Goal: Transaction & Acquisition: Purchase product/service

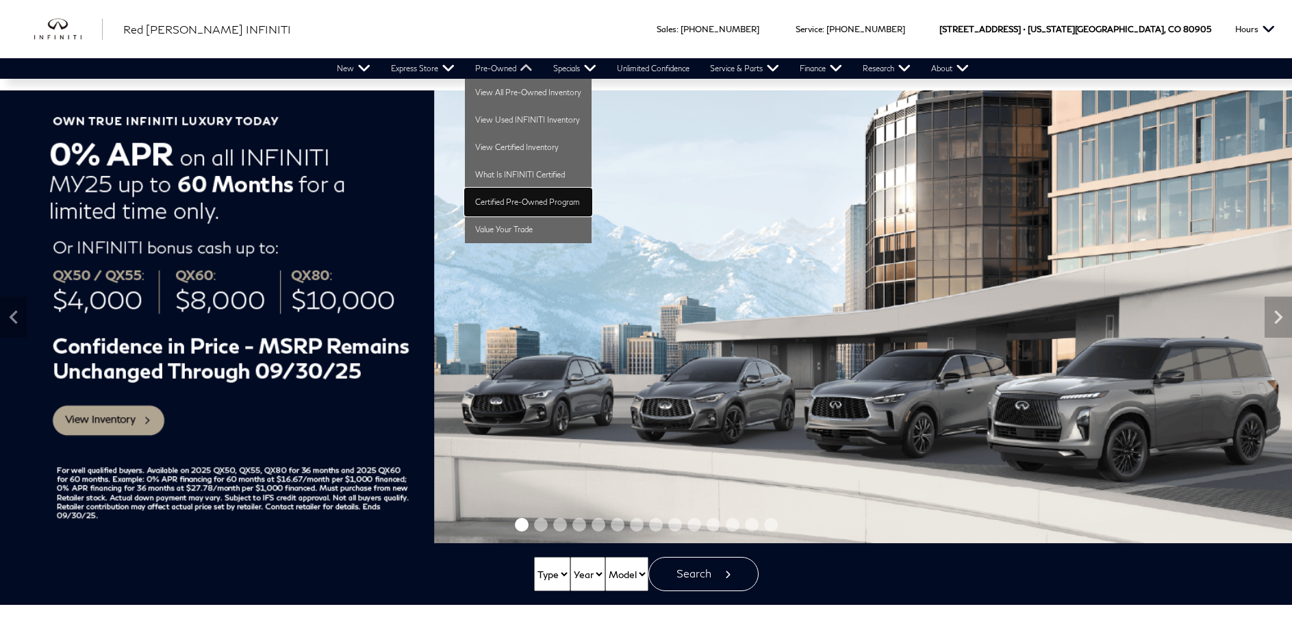
click at [502, 200] on link "Certified Pre-Owned Program" at bounding box center [528, 201] width 127 height 27
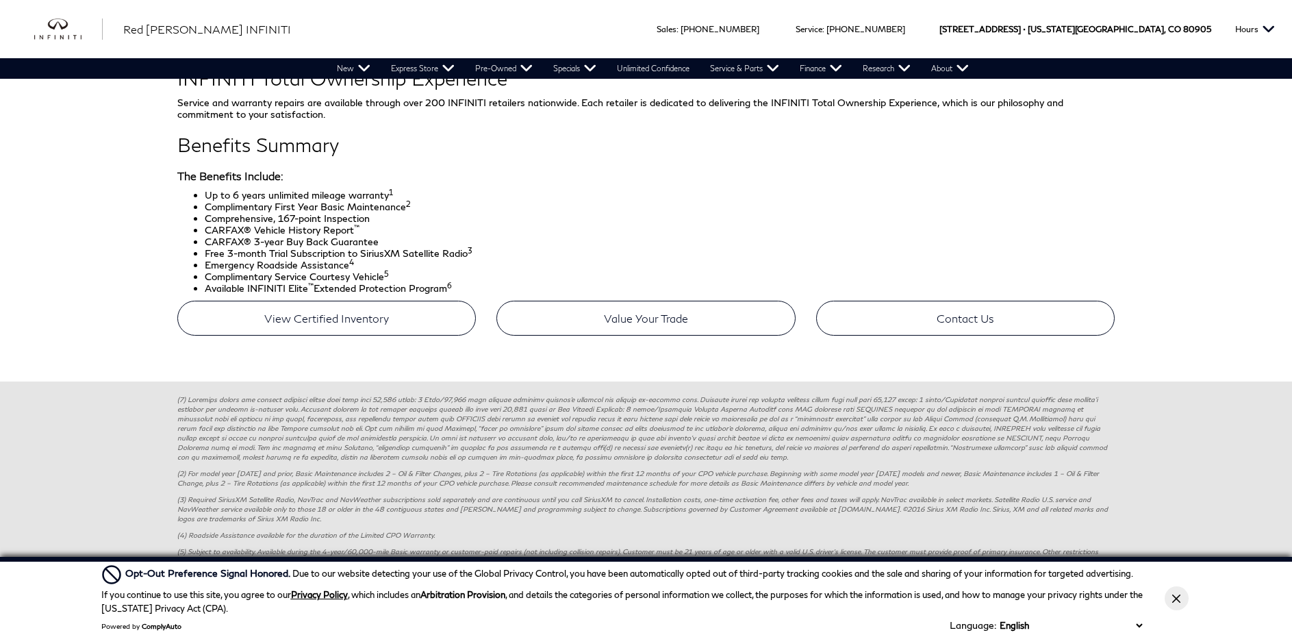
scroll to position [821, 0]
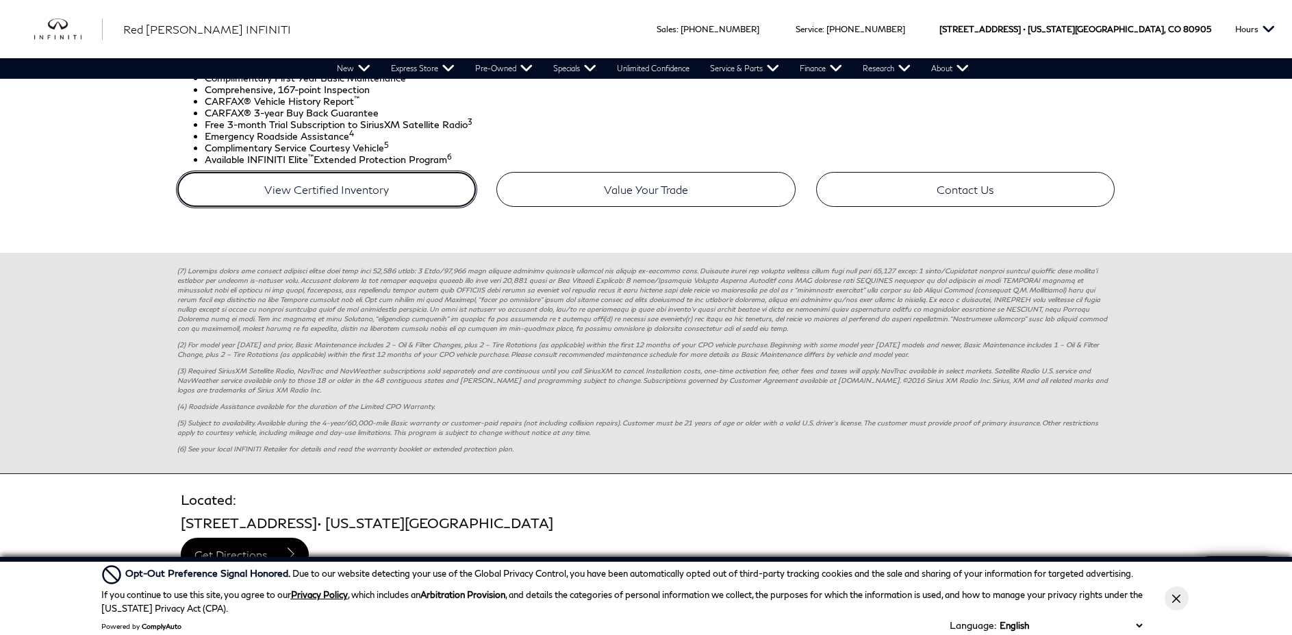
click at [307, 193] on link "View Certified Inventory" at bounding box center [326, 189] width 299 height 35
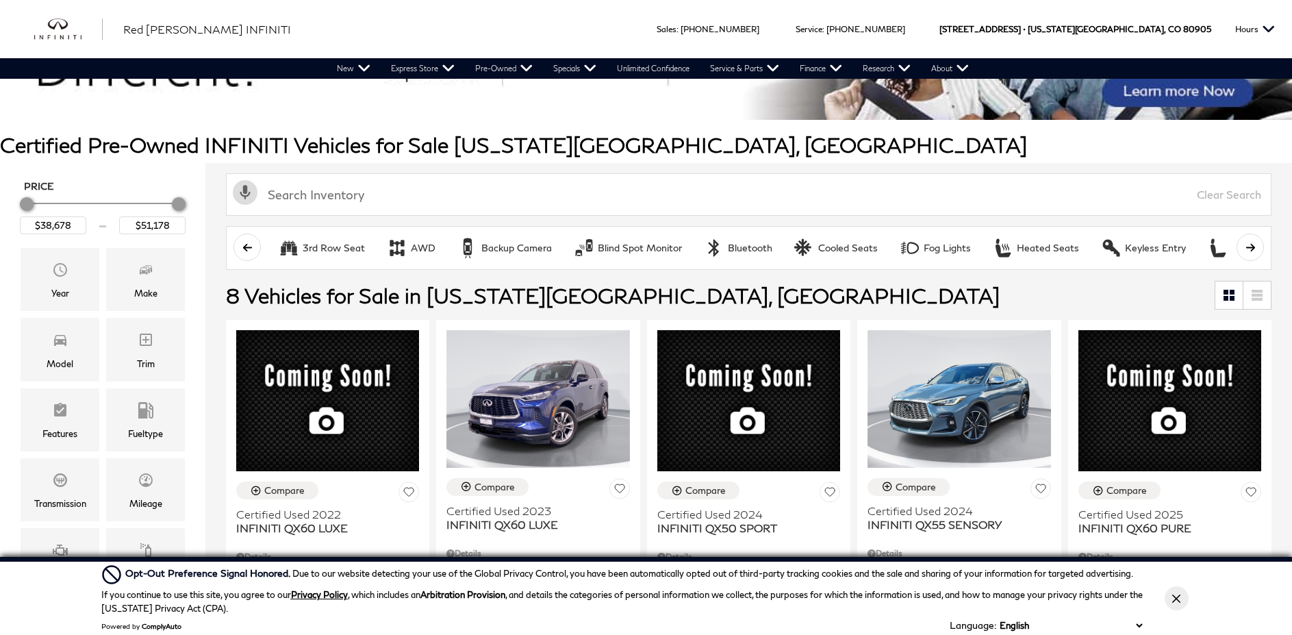
scroll to position [137, 0]
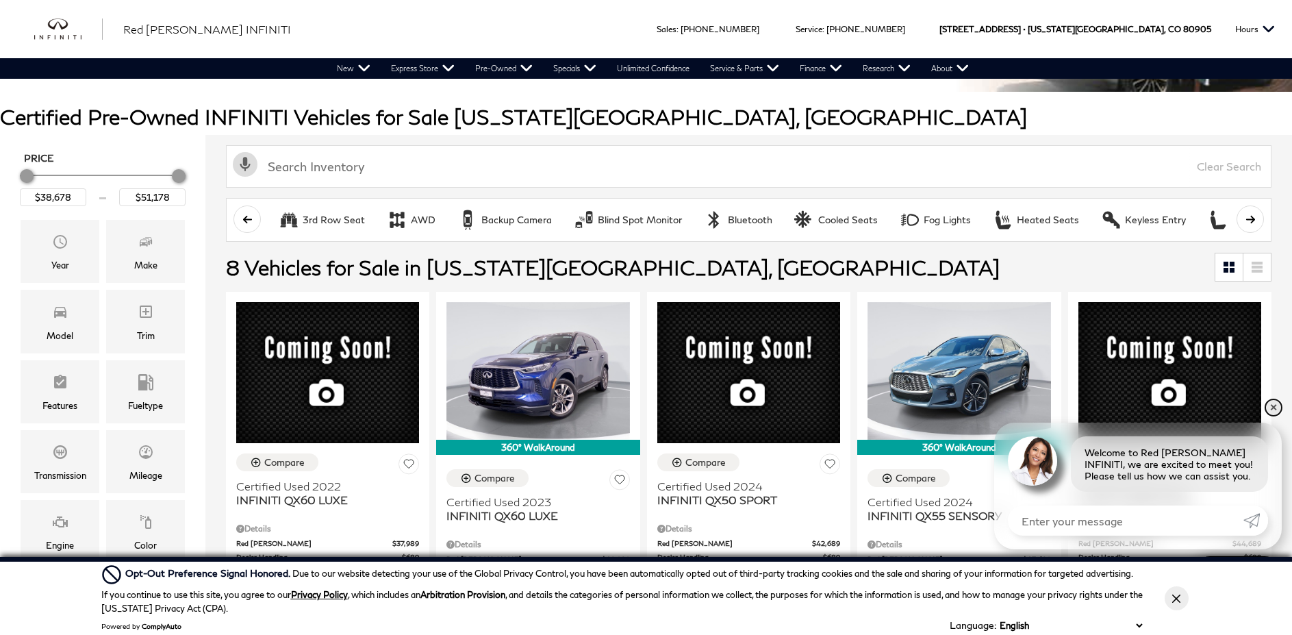
click at [1273, 409] on link "✕" at bounding box center [1273, 407] width 16 height 16
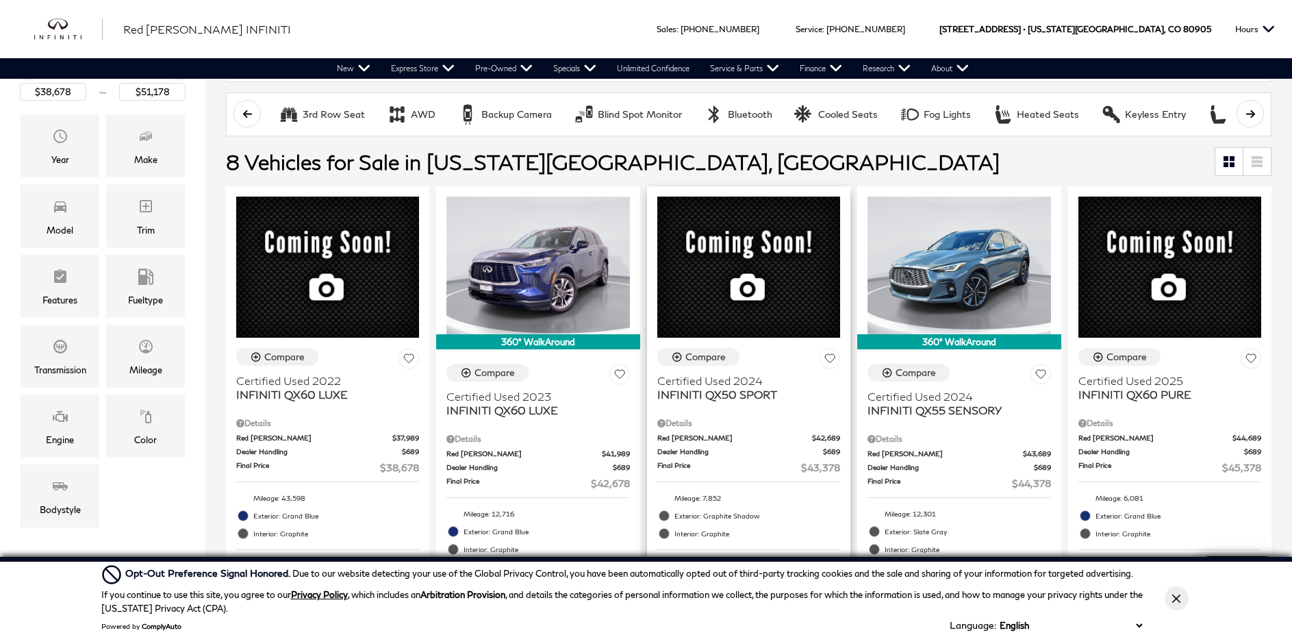
scroll to position [274, 0]
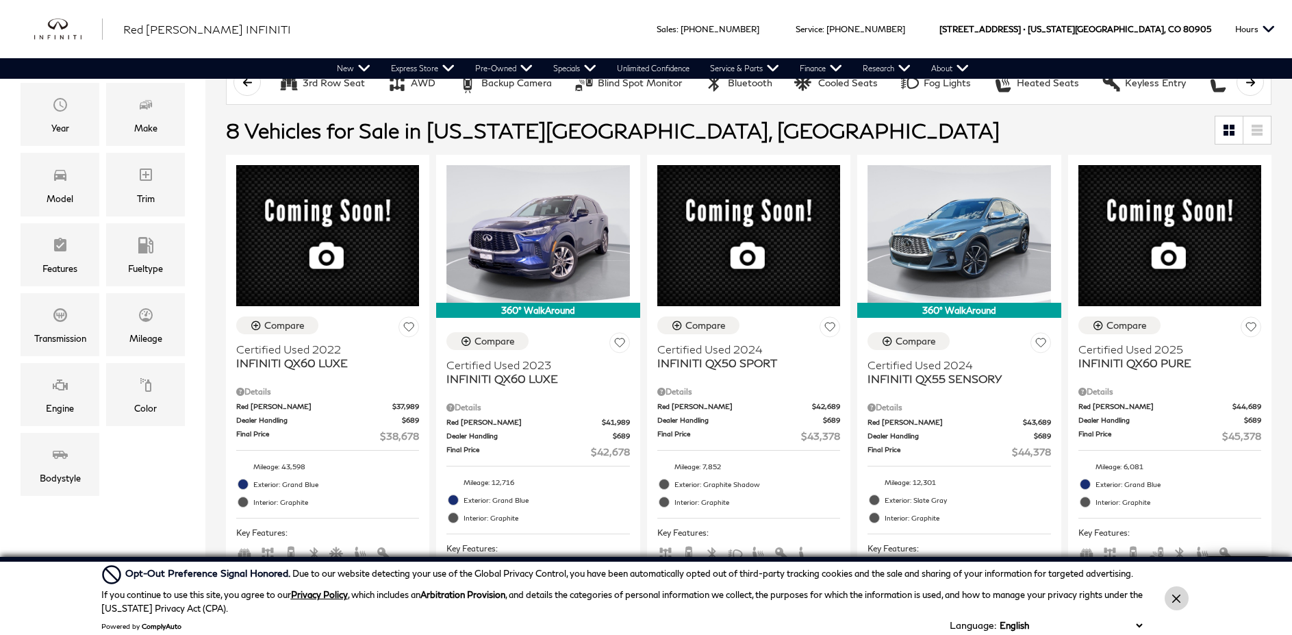
click at [1181, 600] on button "Close Button" at bounding box center [1176, 598] width 24 height 24
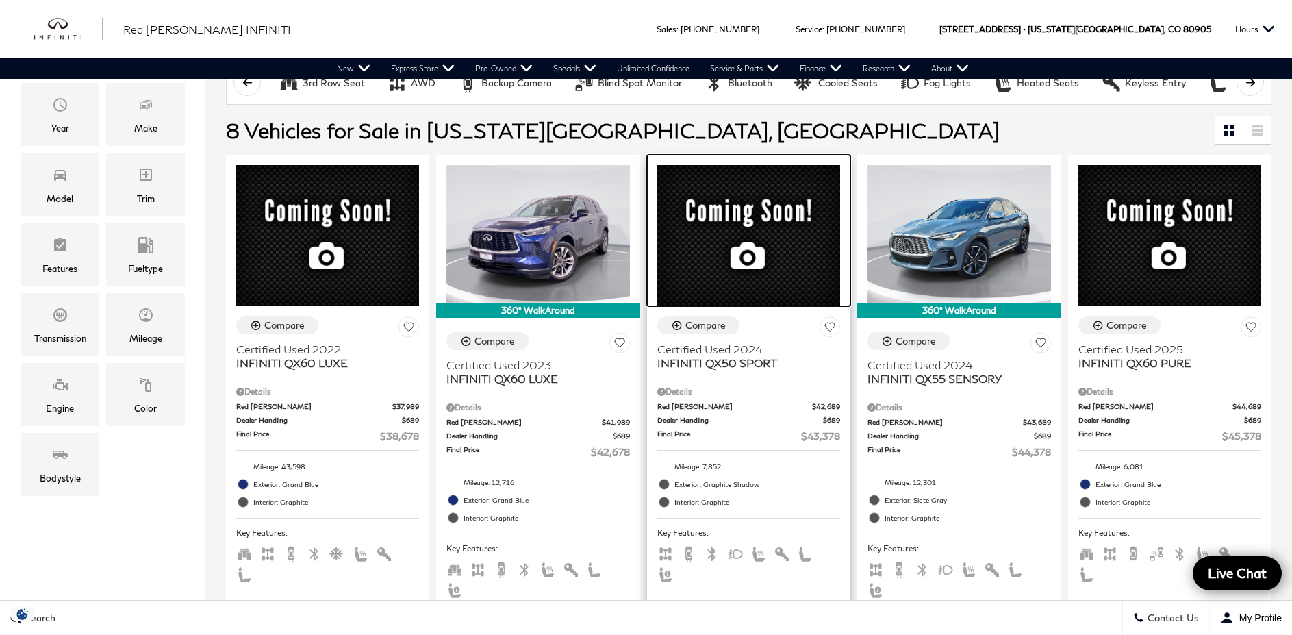
click at [732, 222] on div at bounding box center [748, 230] width 203 height 151
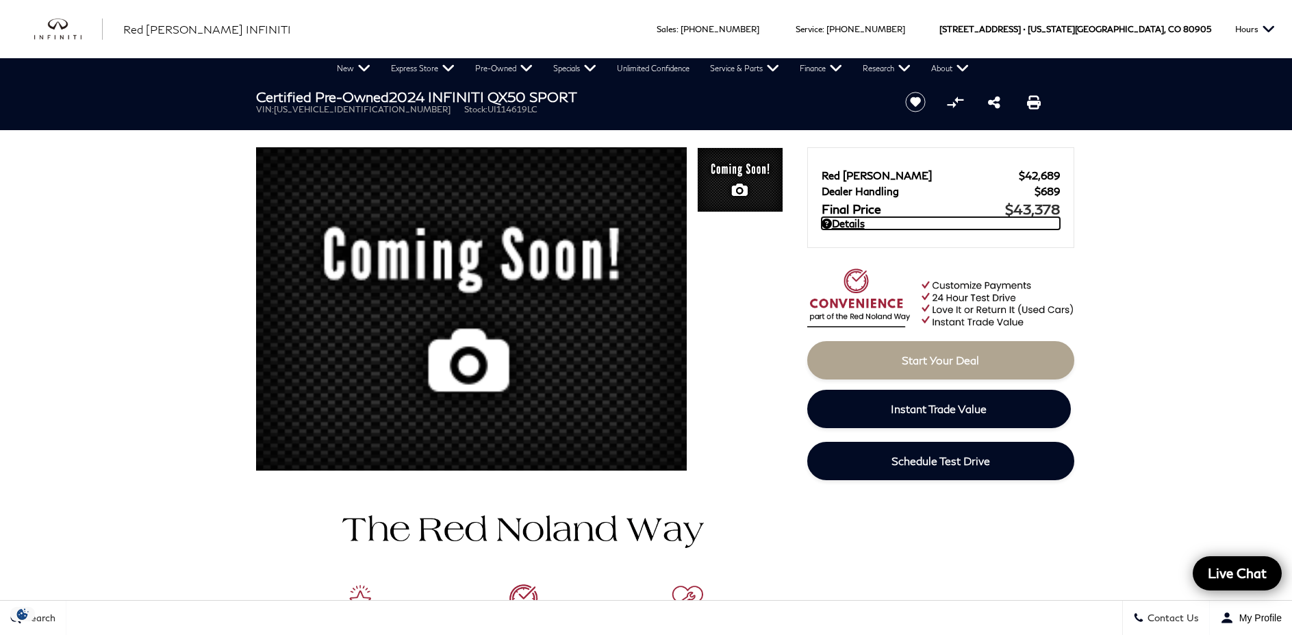
click at [825, 227] on icon at bounding box center [826, 223] width 10 height 10
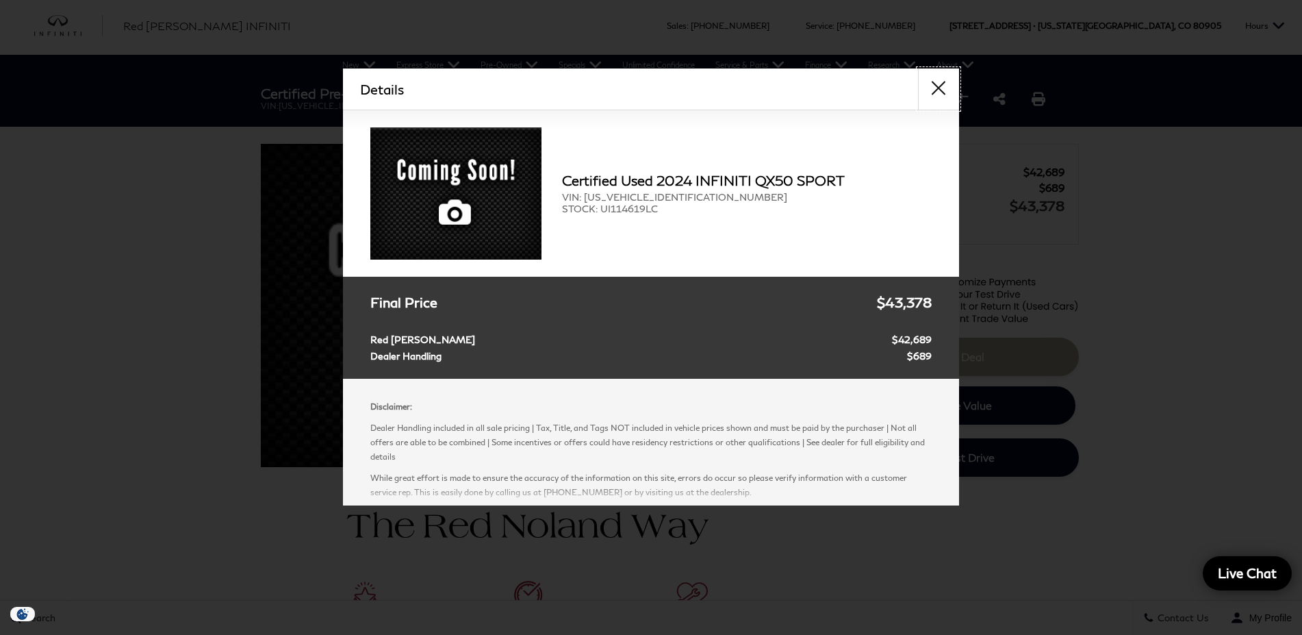
click at [938, 81] on button "close" at bounding box center [938, 88] width 41 height 41
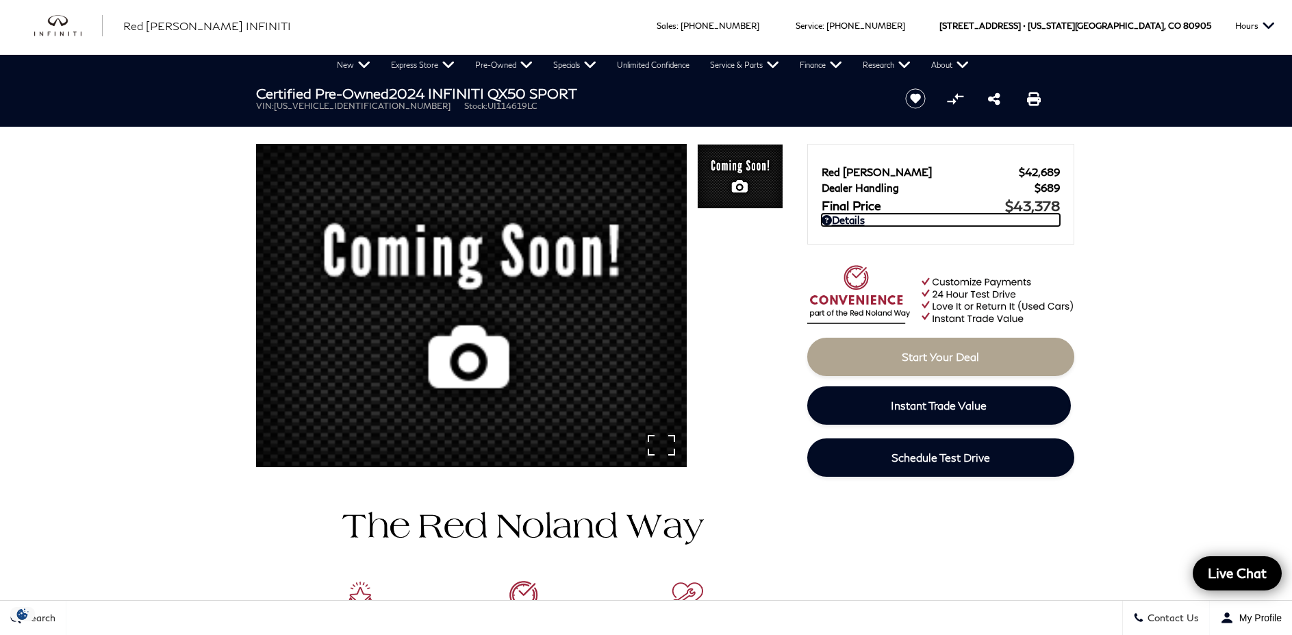
click at [602, 348] on img at bounding box center [471, 310] width 431 height 332
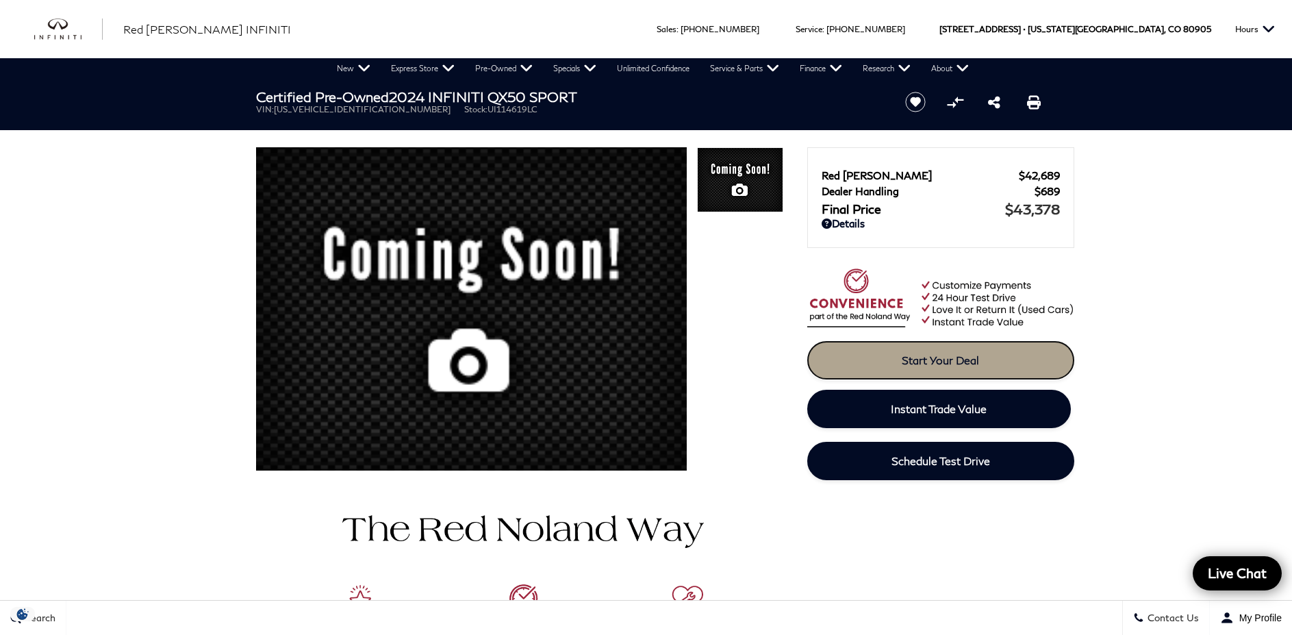
click at [923, 362] on span "Start Your Deal" at bounding box center [940, 359] width 77 height 13
